Goal: Book appointment/travel/reservation

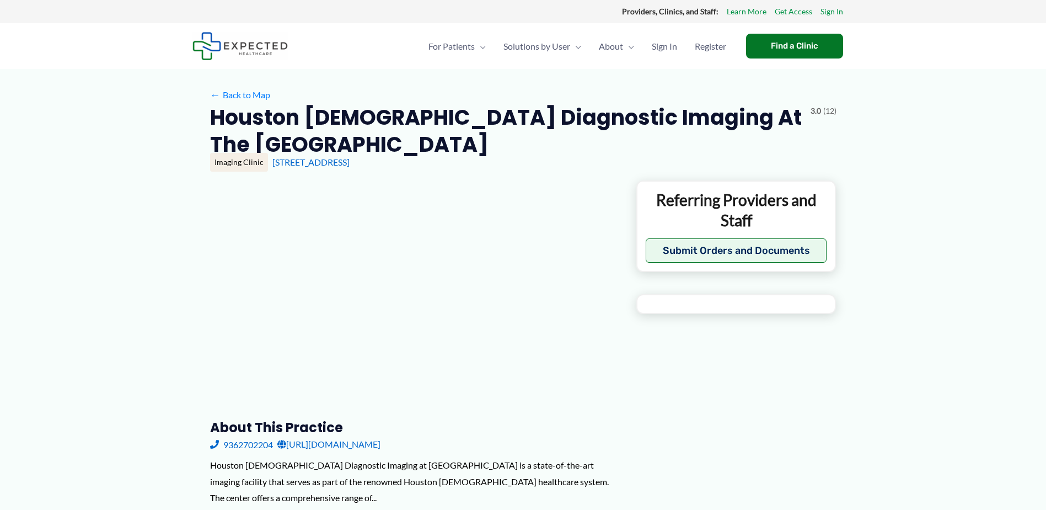
type input "**********"
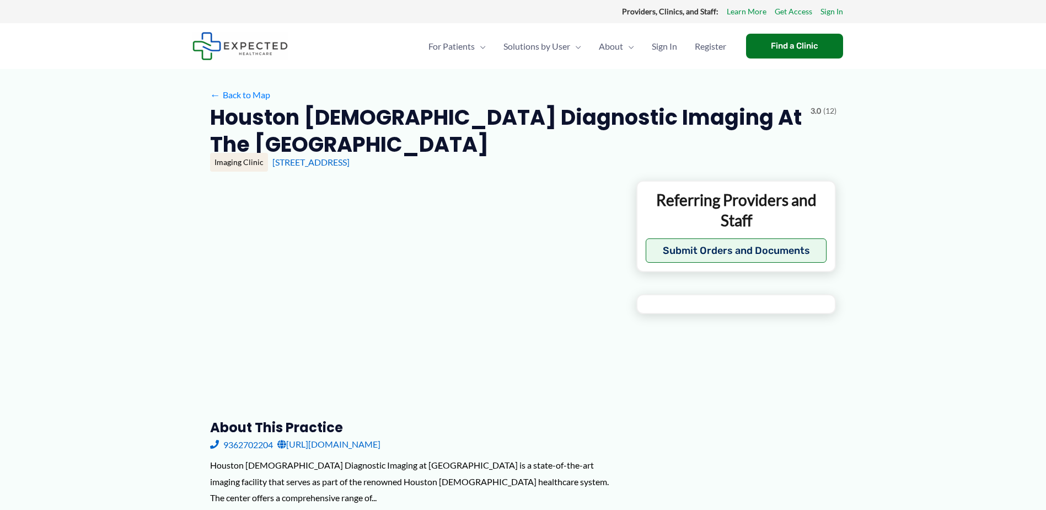
type input "**********"
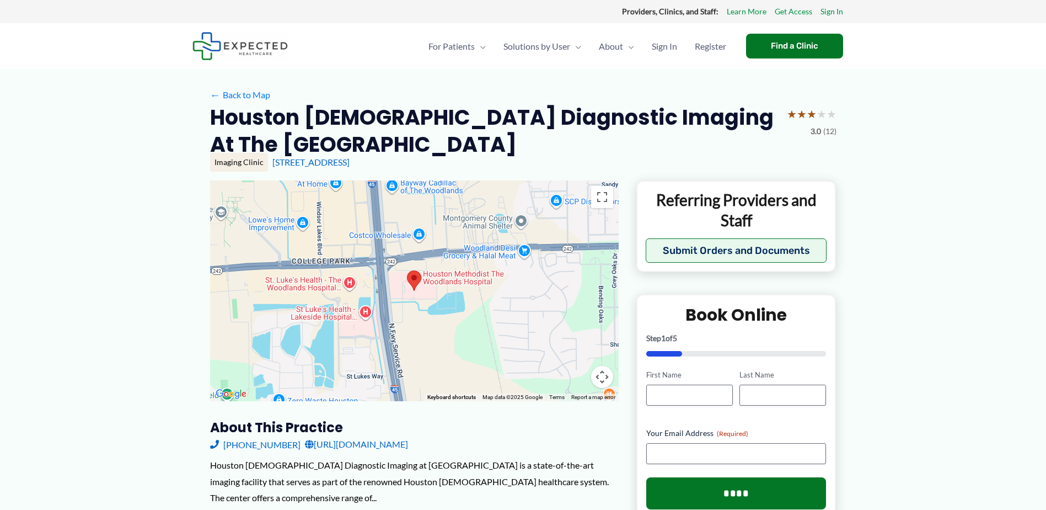
click at [561, 362] on div at bounding box center [414, 290] width 409 height 221
